Goal: Navigation & Orientation: Find specific page/section

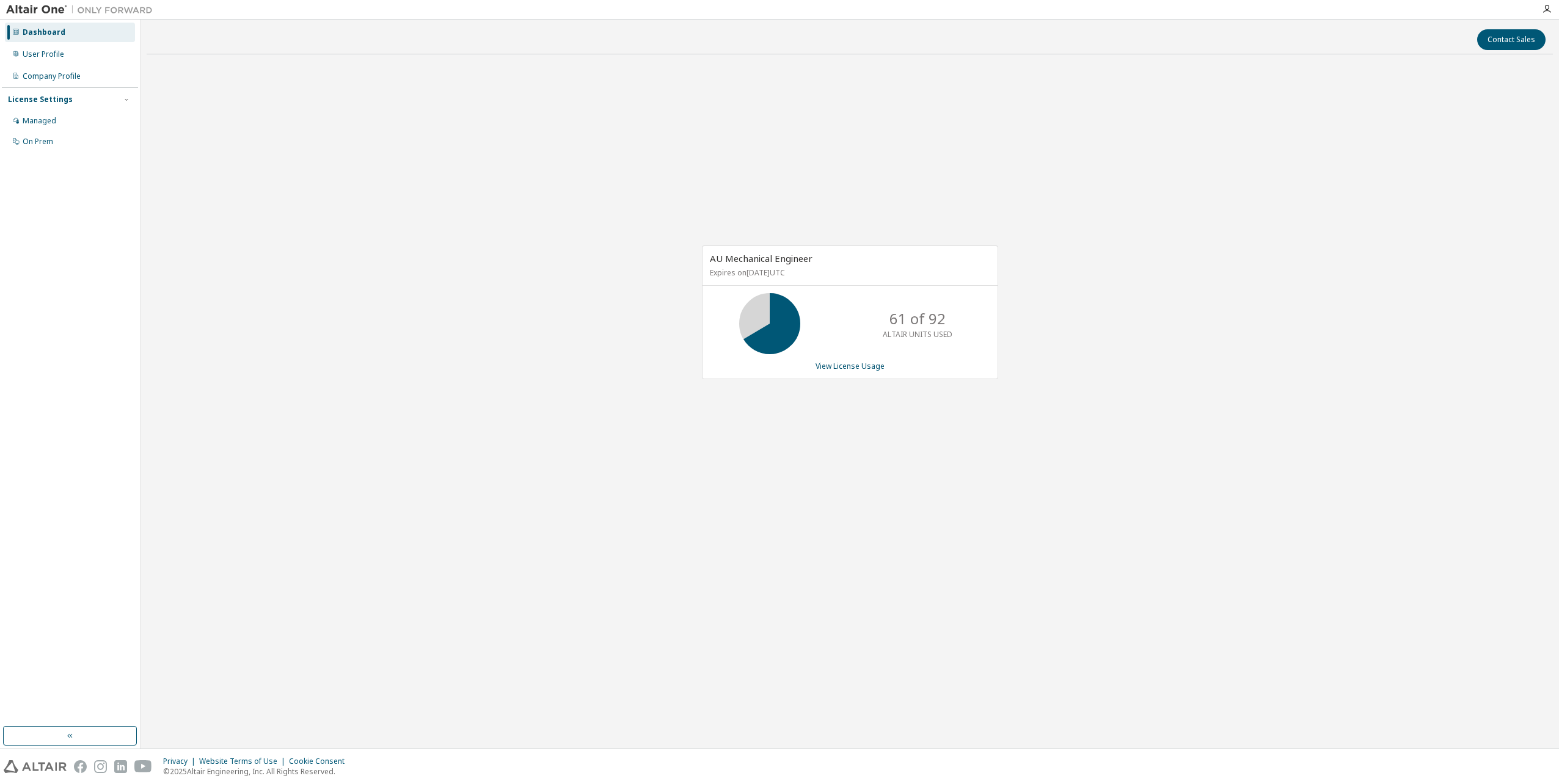
click at [544, 524] on div "AU Mechanical Engineer Expires on [DATE] UTC 61 of 92 ALTAIR UNITS USED View Li…" at bounding box center [849, 318] width 1406 height 510
